Goal: Information Seeking & Learning: Learn about a topic

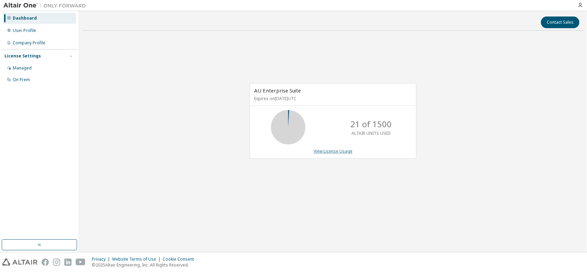
click at [323, 149] on link "View License Usage" at bounding box center [332, 151] width 39 height 6
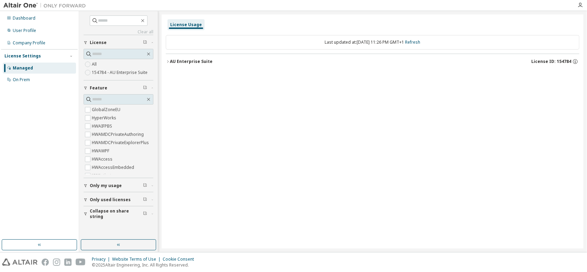
click at [159, 53] on div "Clear all Collapse on share string Only used licenses Only my usage Feature Glo…" at bounding box center [333, 131] width 508 height 241
click at [170, 61] on div "AU Enterprise Suite" at bounding box center [191, 61] width 43 height 5
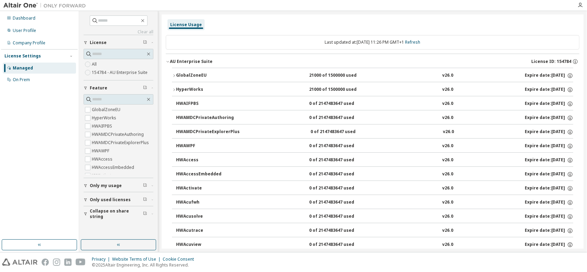
click at [170, 61] on div "AU Enterprise Suite" at bounding box center [191, 61] width 43 height 5
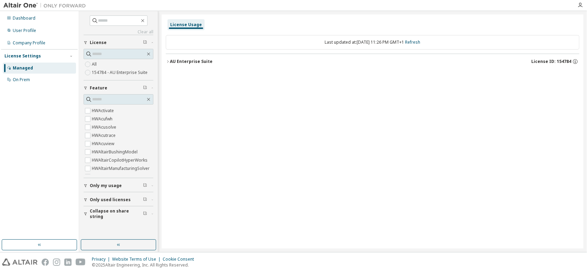
scroll to position [69, 0]
drag, startPoint x: 184, startPoint y: 44, endPoint x: 199, endPoint y: 41, distance: 14.9
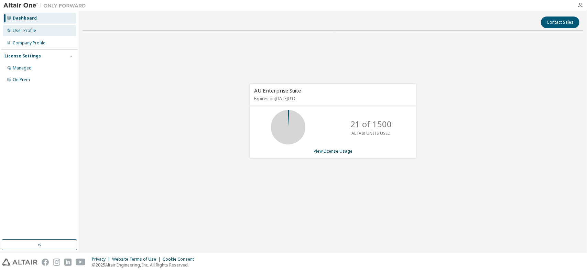
click at [30, 31] on div "User Profile" at bounding box center [24, 30] width 23 height 5
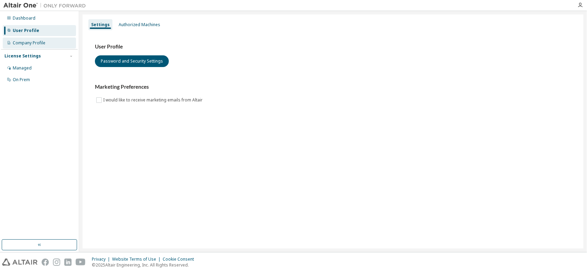
click at [27, 46] on div "Company Profile" at bounding box center [39, 42] width 73 height 11
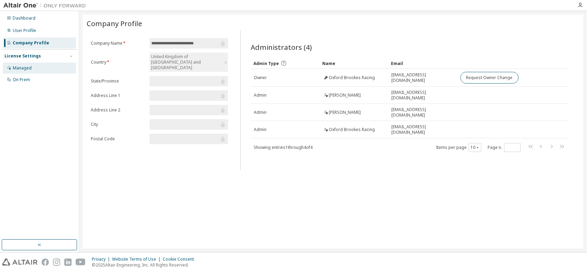
click at [20, 68] on div "Managed" at bounding box center [22, 67] width 19 height 5
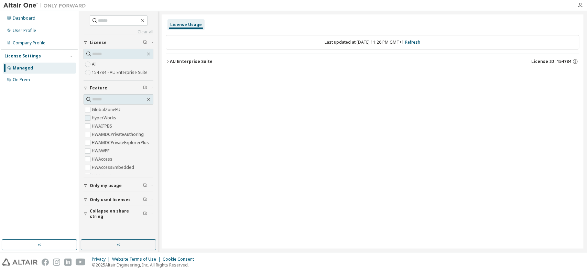
click at [98, 118] on label "HyperWorks" at bounding box center [105, 118] width 26 height 8
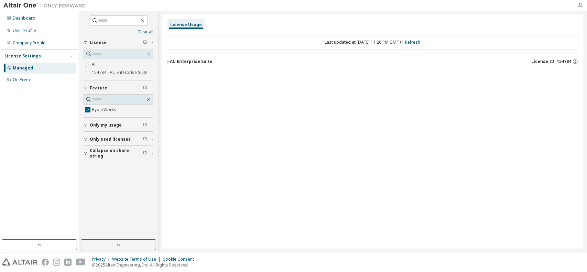
click at [175, 60] on div "AU Enterprise Suite" at bounding box center [191, 61] width 43 height 5
click at [179, 77] on div "HyperWorks" at bounding box center [207, 76] width 62 height 6
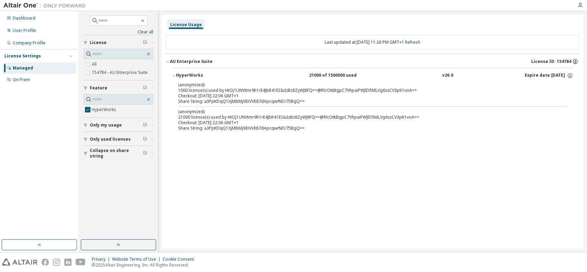
click at [577, 61] on icon "button" at bounding box center [575, 61] width 5 height 5
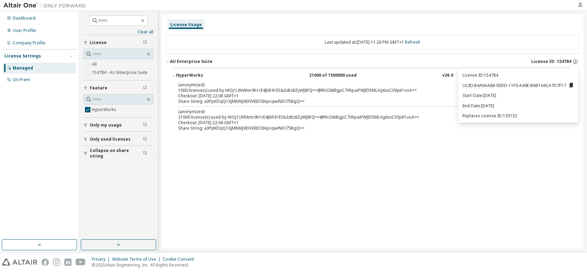
click at [502, 75] on p "License ID: 154784" at bounding box center [518, 75] width 112 height 6
drag, startPoint x: 498, startPoint y: 75, endPoint x: 486, endPoint y: 75, distance: 12.7
click at [486, 75] on p "License ID: 154784" at bounding box center [518, 75] width 112 height 6
